Goal: Information Seeking & Learning: Find specific fact

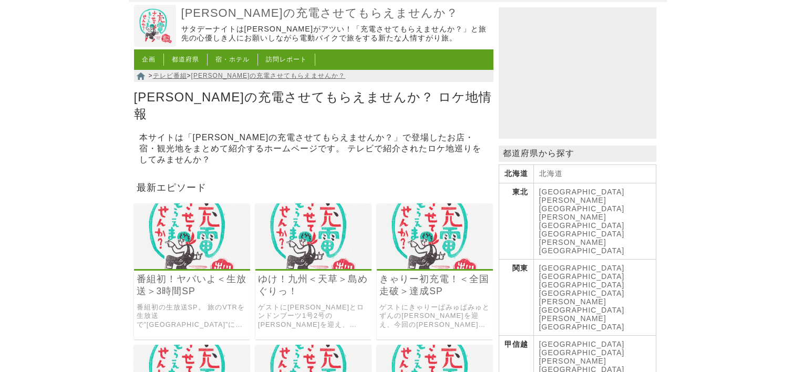
scroll to position [105, 0]
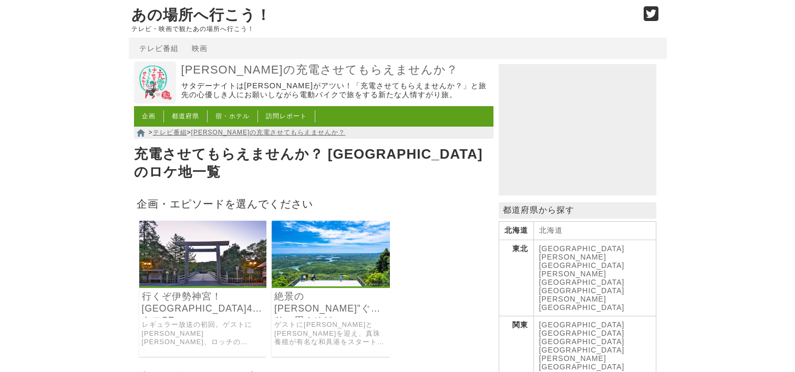
click at [288, 262] on img at bounding box center [331, 254] width 118 height 66
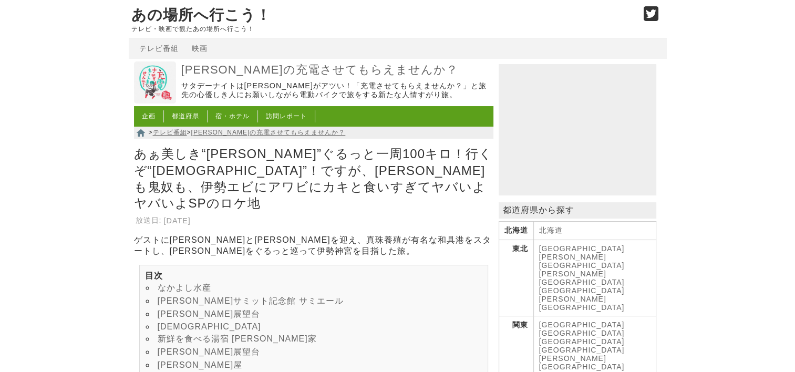
scroll to position [53, 0]
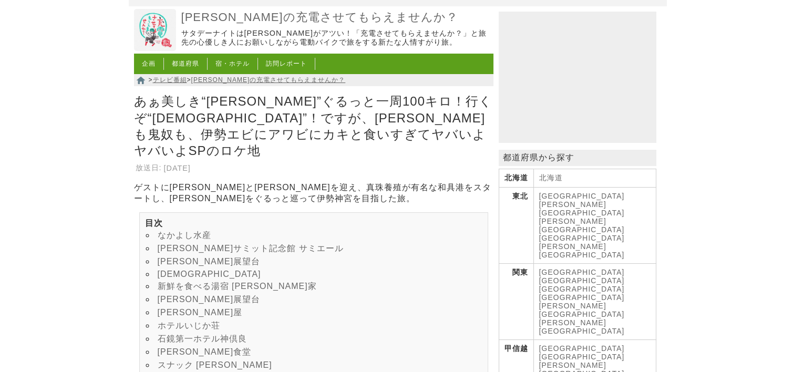
click at [183, 231] on link "なかよし水産" at bounding box center [185, 235] width 54 height 9
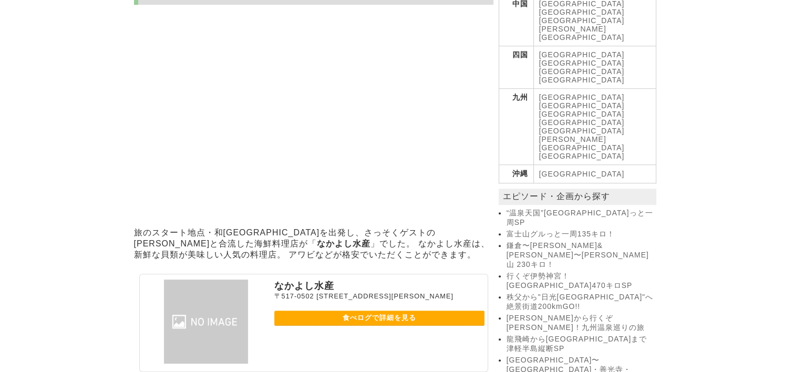
click at [368, 326] on link "食べログで詳細を見る" at bounding box center [379, 318] width 210 height 15
click at [362, 326] on link "食べログで詳細を見る" at bounding box center [379, 318] width 210 height 15
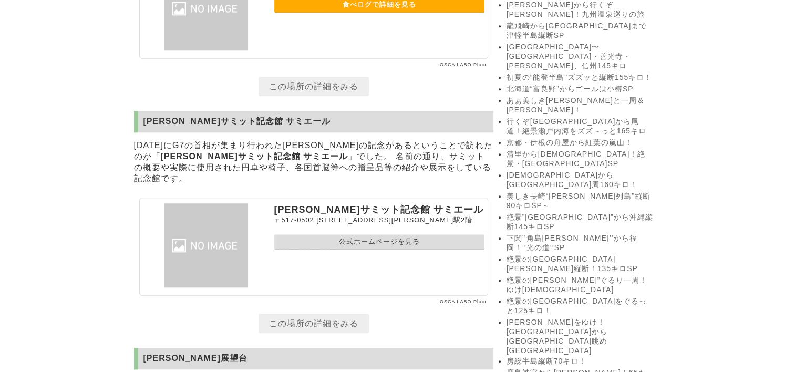
scroll to position [908, 0]
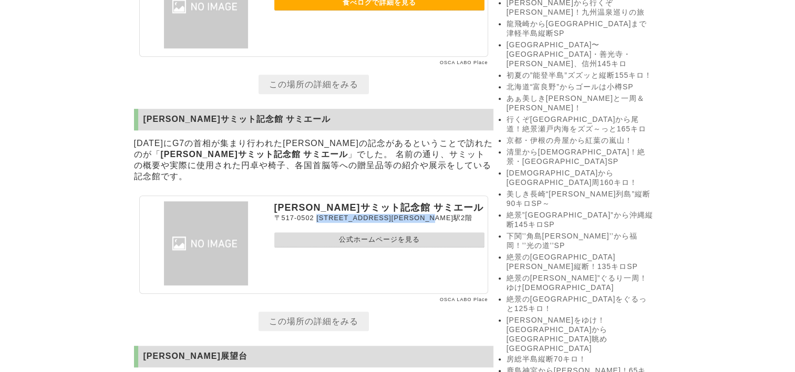
drag, startPoint x: 316, startPoint y: 254, endPoint x: 475, endPoint y: 251, distance: 158.3
click at [475, 223] on p "〒517-0502 三重県志摩市阿児町神明747-17 近鉄賢島駅2階" at bounding box center [379, 218] width 210 height 9
drag, startPoint x: 475, startPoint y: 251, endPoint x: 422, endPoint y: 255, distance: 53.3
copy span "[STREET_ADDRESS][PERSON_NAME]"
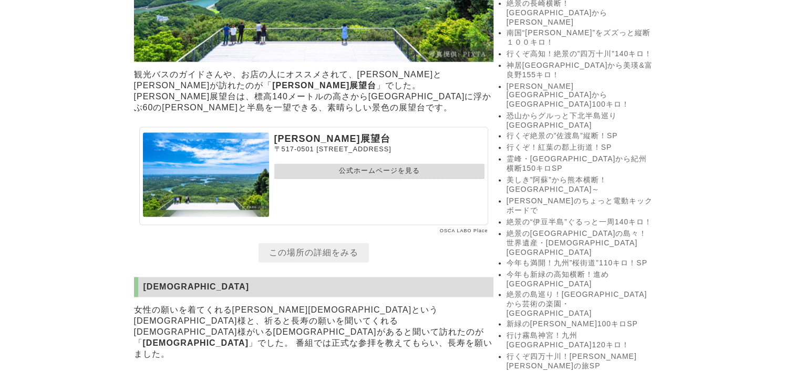
scroll to position [1434, 0]
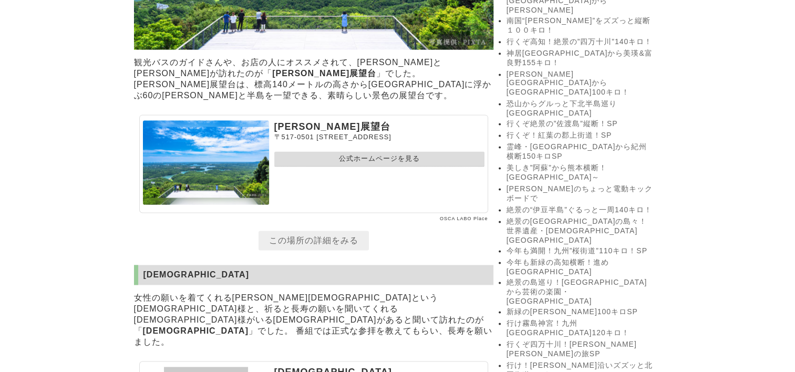
click at [362, 167] on link "公式ホームページを見る" at bounding box center [379, 158] width 210 height 15
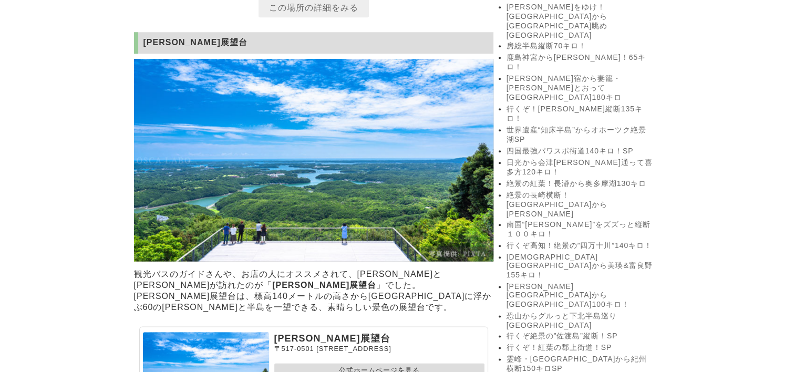
scroll to position [1013, 0]
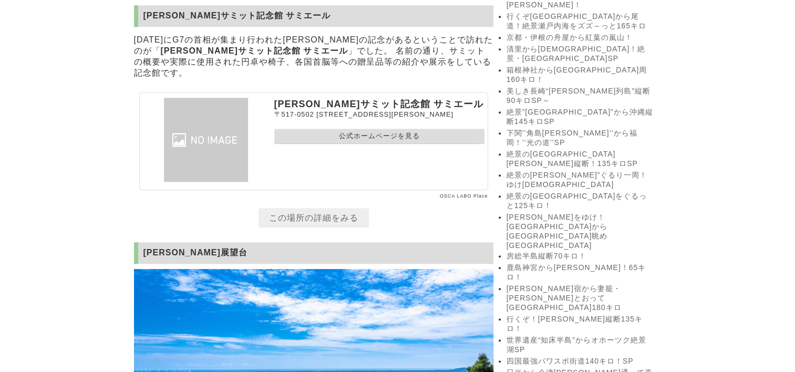
click at [342, 144] on link "公式ホームページを見る" at bounding box center [379, 136] width 210 height 15
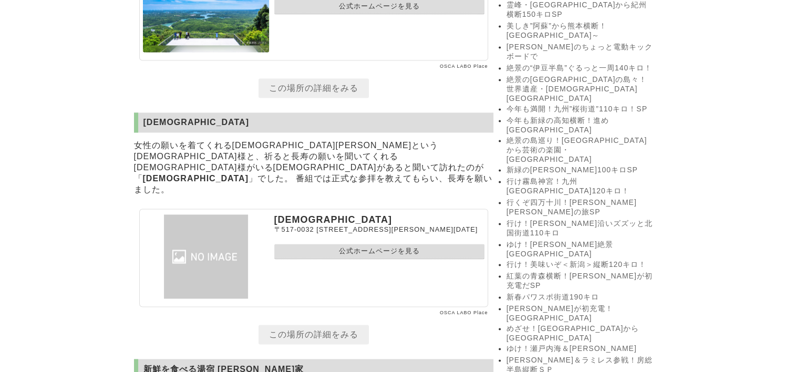
scroll to position [1639, 0]
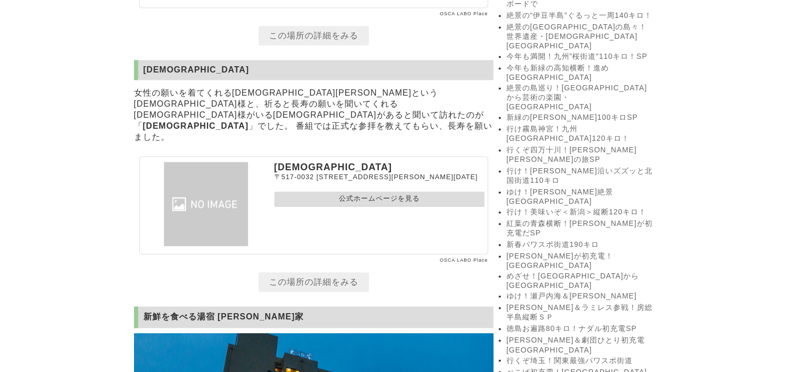
click at [354, 207] on link "公式ホームページを見る" at bounding box center [379, 198] width 210 height 15
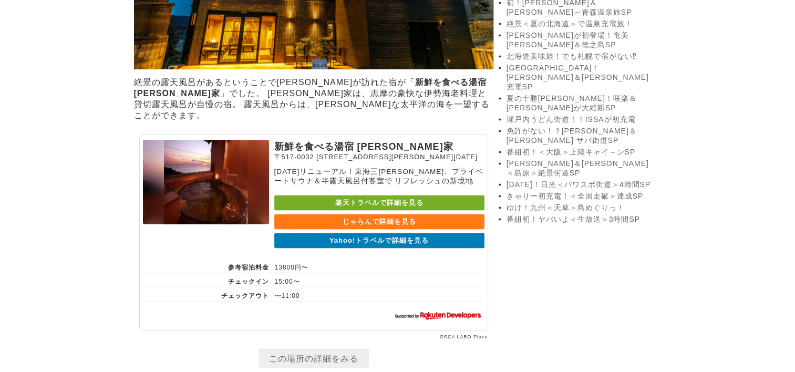
scroll to position [2112, 0]
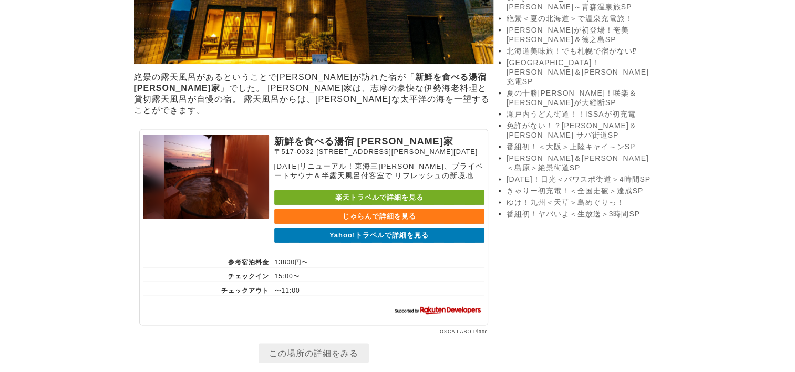
click at [392, 243] on link "Yahoo!トラベルで詳細を見る" at bounding box center [379, 235] width 210 height 15
click at [354, 206] on link "楽天トラベルで詳細を見る" at bounding box center [379, 197] width 210 height 15
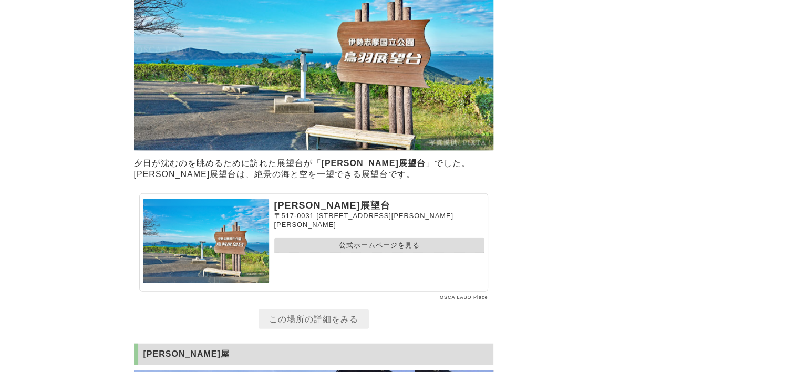
scroll to position [2585, 0]
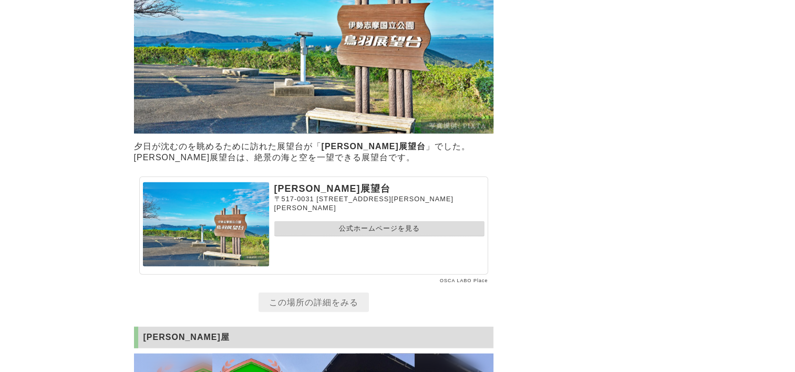
click at [348, 237] on link "公式ホームページを見る" at bounding box center [379, 228] width 210 height 15
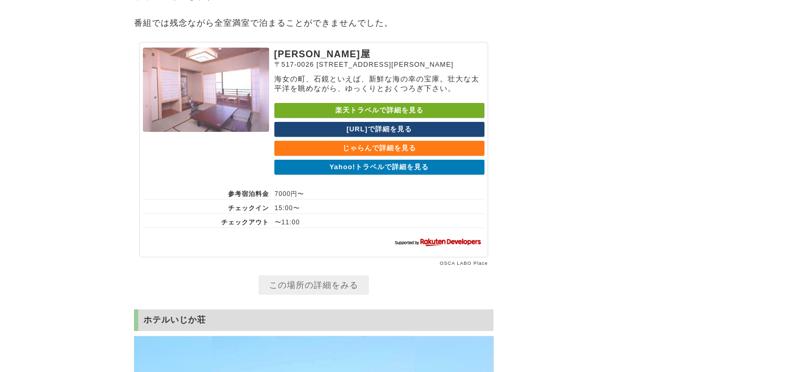
scroll to position [3216, 0]
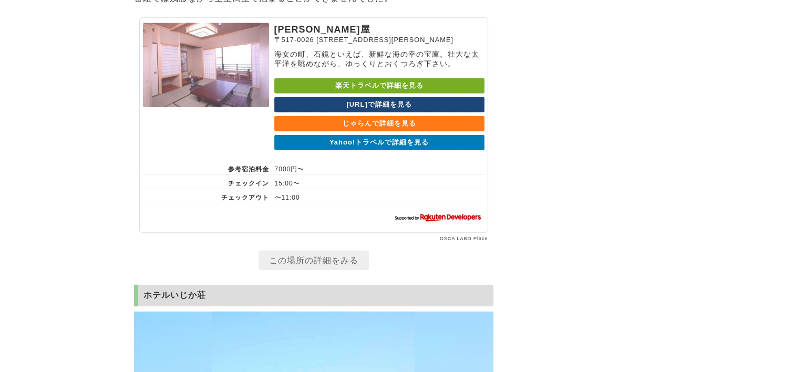
click at [379, 94] on link "楽天トラベルで詳細を見る" at bounding box center [379, 85] width 210 height 15
drag, startPoint x: 275, startPoint y: 53, endPoint x: 296, endPoint y: 55, distance: 20.6
click at [296, 36] on p "[PERSON_NAME]屋" at bounding box center [379, 29] width 210 height 13
copy p "新八"
drag, startPoint x: 302, startPoint y: 55, endPoint x: 275, endPoint y: 57, distance: 26.4
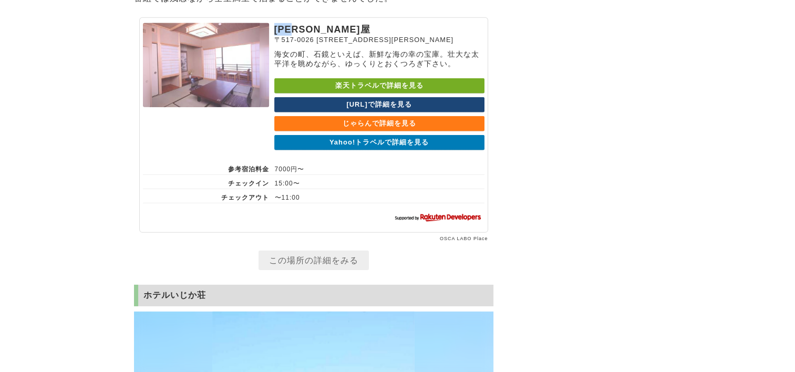
click at [275, 36] on p "[PERSON_NAME]屋" at bounding box center [379, 29] width 210 height 13
copy p "[PERSON_NAME]屋"
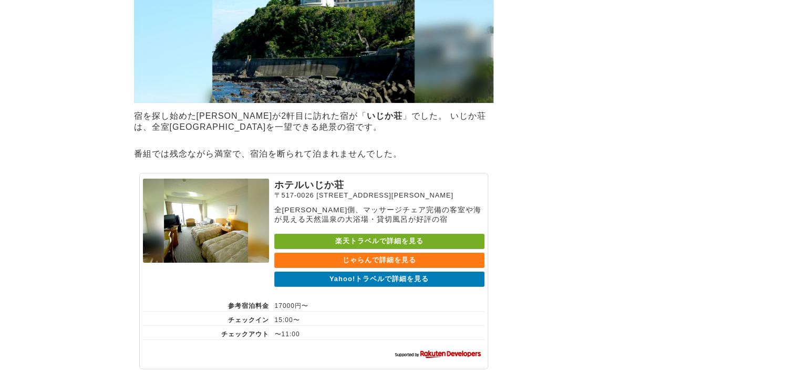
scroll to position [3689, 0]
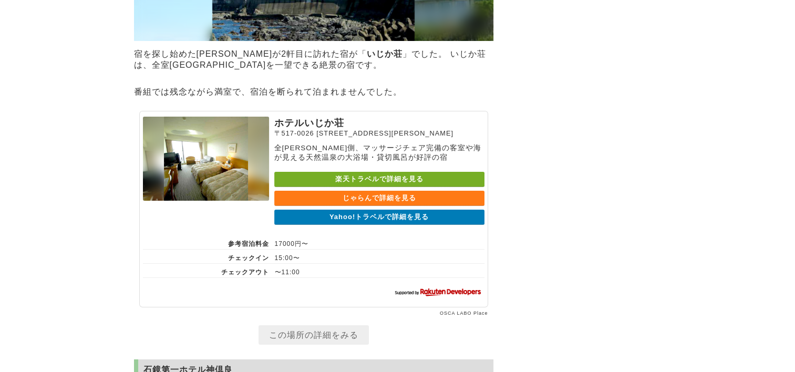
click at [374, 187] on link "楽天トラベルで詳細を見る" at bounding box center [379, 179] width 210 height 15
drag, startPoint x: 278, startPoint y: 161, endPoint x: 341, endPoint y: 166, distance: 63.7
click at [341, 129] on p "ホテルいじか荘" at bounding box center [379, 123] width 210 height 13
copy p "ホテルいじか荘"
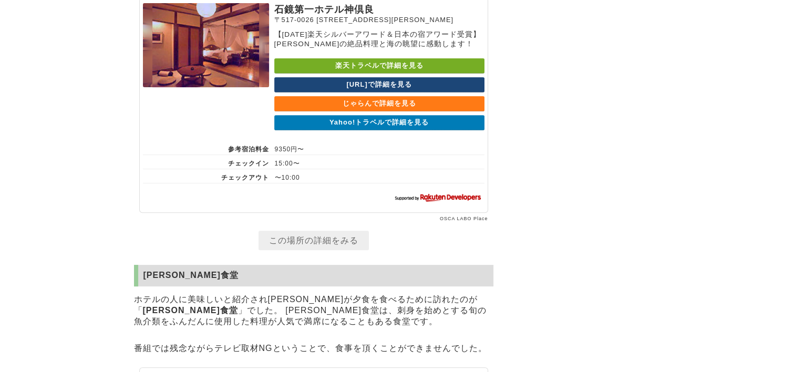
scroll to position [4319, 0]
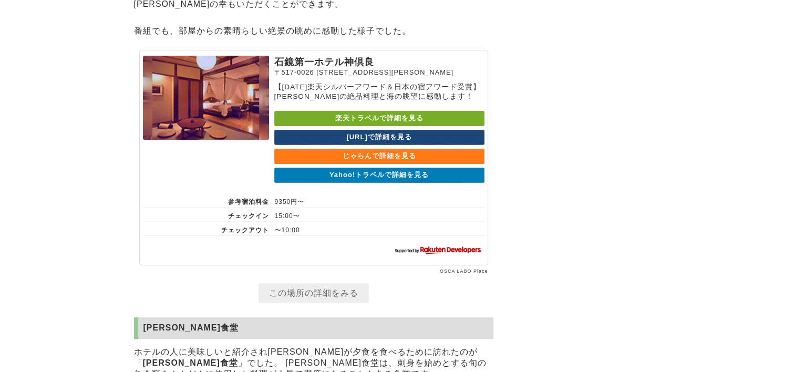
click at [406, 126] on link "楽天トラベルで詳細を見る" at bounding box center [379, 118] width 210 height 15
drag, startPoint x: 275, startPoint y: 122, endPoint x: 370, endPoint y: 122, distance: 95.1
click at [370, 68] on p "石鏡第一ホテル神倶良" at bounding box center [379, 62] width 210 height 13
copy p "石鏡第一ホテル神倶良"
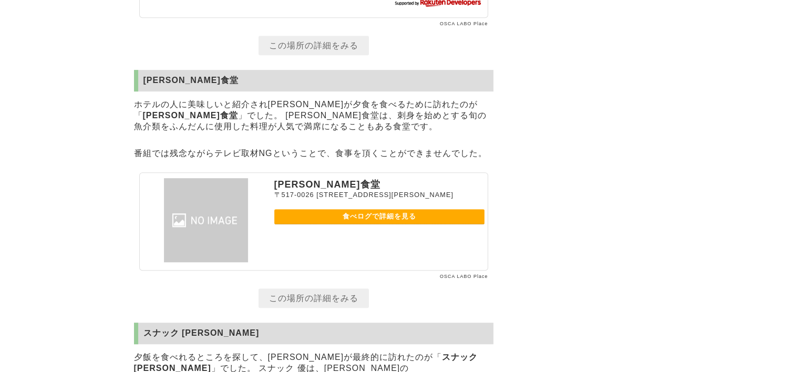
scroll to position [4635, 0]
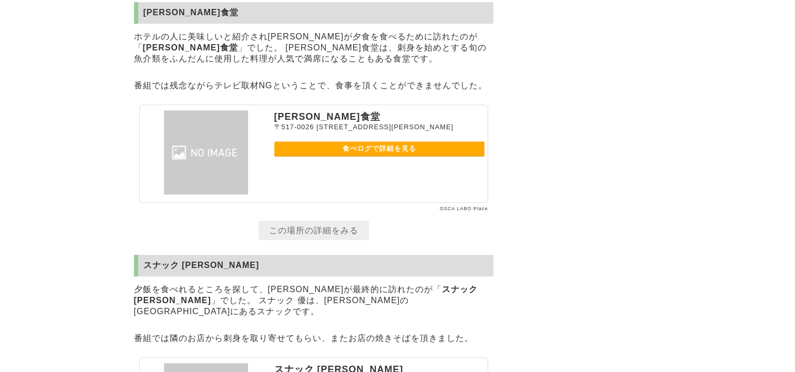
click at [382, 157] on link "食べログで詳細を見る" at bounding box center [379, 148] width 210 height 15
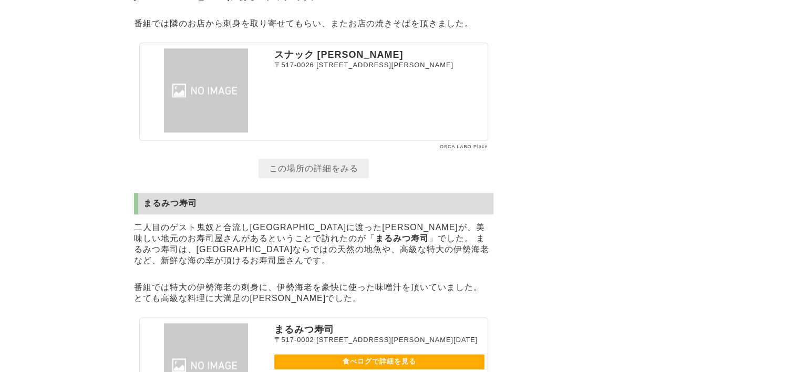
scroll to position [4950, 0]
drag, startPoint x: 276, startPoint y: 129, endPoint x: 330, endPoint y: 127, distance: 53.7
click at [330, 60] on p "スナック [PERSON_NAME]" at bounding box center [379, 54] width 210 height 13
drag, startPoint x: 330, startPoint y: 127, endPoint x: 310, endPoint y: 129, distance: 20.1
copy p "スナック [PERSON_NAME]"
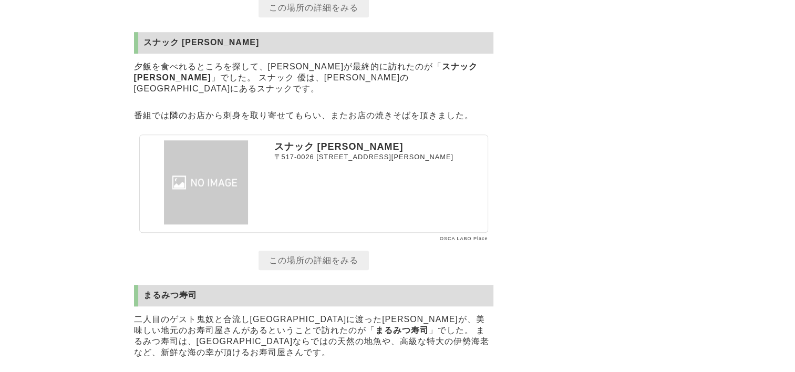
scroll to position [4793, 0]
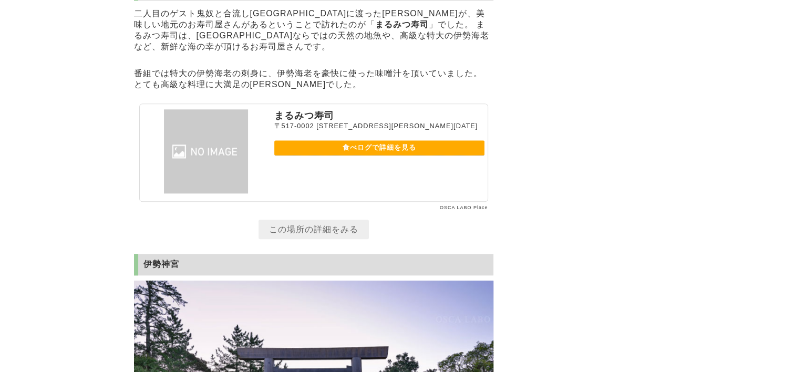
scroll to position [5160, 0]
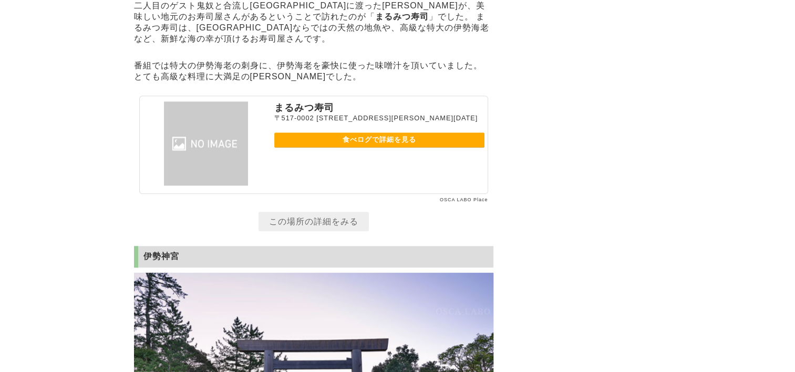
click at [385, 148] on link "食べログで詳細を見る" at bounding box center [379, 139] width 210 height 15
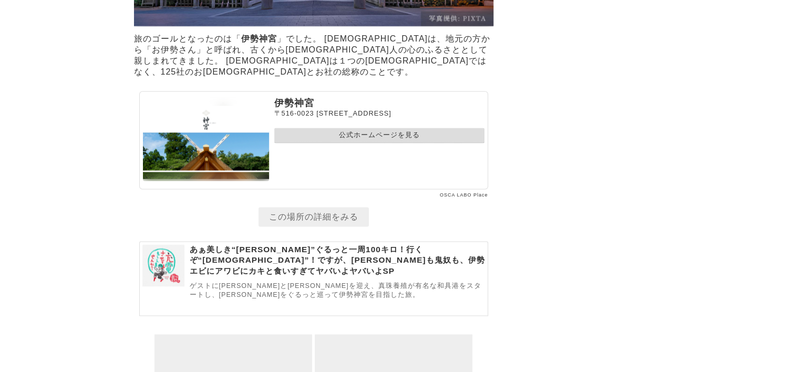
scroll to position [5633, 0]
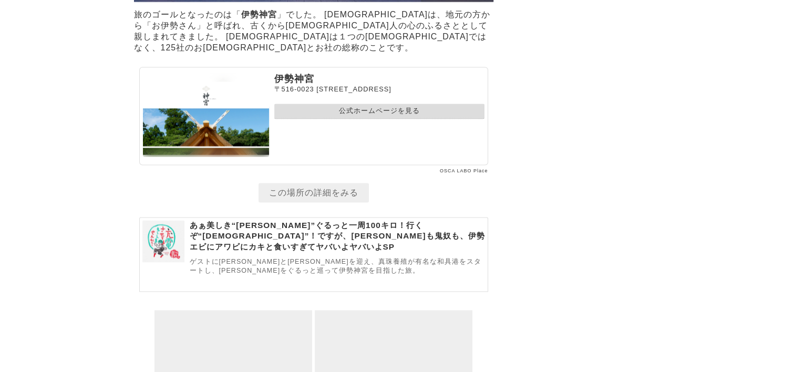
click at [374, 119] on link "公式ホームページを見る" at bounding box center [379, 111] width 210 height 15
